Goal: Task Accomplishment & Management: Manage account settings

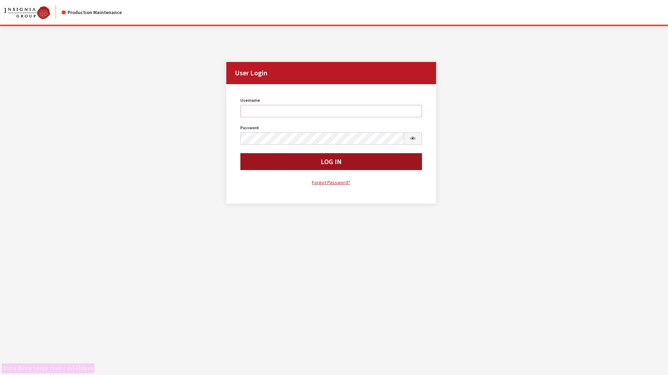
type input "aculpepper"
click at [312, 162] on button "Log In" at bounding box center [330, 161] width 181 height 17
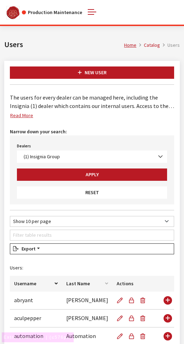
click at [21, 115] on link "Read More" at bounding box center [24, 114] width 29 height 10
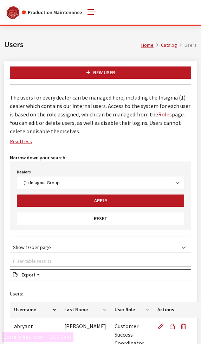
click at [20, 144] on link "Read Less" at bounding box center [24, 141] width 28 height 10
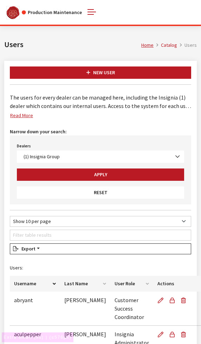
click at [18, 118] on link "Read More" at bounding box center [24, 114] width 29 height 10
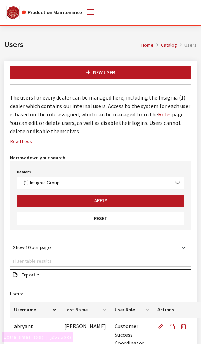
click at [20, 142] on link "Read Less" at bounding box center [24, 141] width 28 height 10
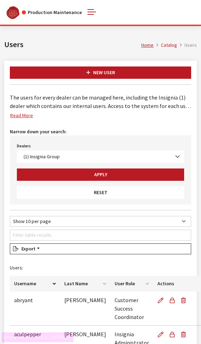
click at [20, 117] on link "Read More" at bounding box center [24, 114] width 29 height 10
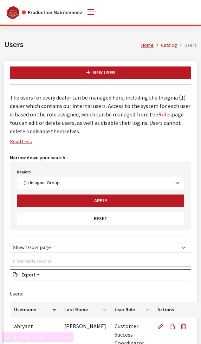
click at [21, 143] on link "Read Less" at bounding box center [24, 141] width 28 height 10
